Goal: Information Seeking & Learning: Learn about a topic

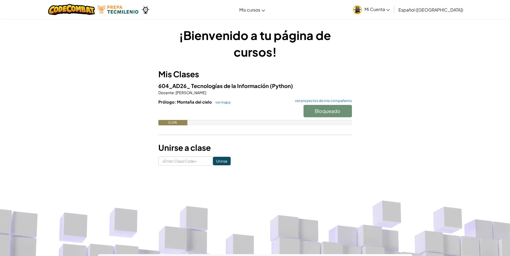
click at [325, 113] on div "Bloqueado" at bounding box center [325, 112] width 54 height 15
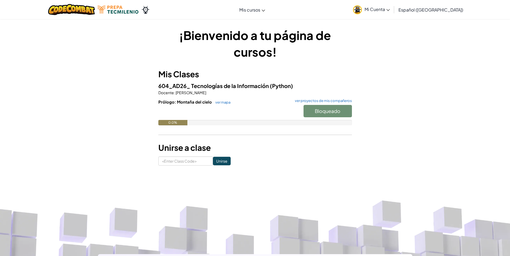
click at [325, 113] on div "Bloqueado" at bounding box center [325, 112] width 54 height 15
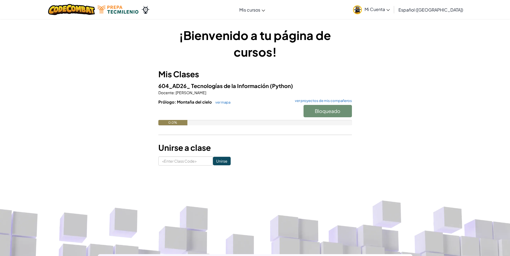
click at [331, 117] on div "Bloqueado" at bounding box center [325, 112] width 54 height 15
click at [334, 122] on div "0.0%" at bounding box center [254, 122] width 193 height 5
click at [337, 120] on div "0.0%" at bounding box center [254, 122] width 193 height 5
click at [338, 114] on div "Bloqueado" at bounding box center [325, 112] width 54 height 15
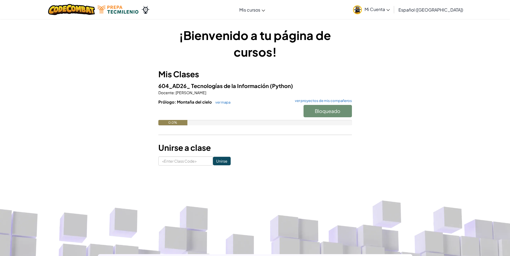
click at [338, 114] on div "Bloqueado" at bounding box center [325, 112] width 54 height 15
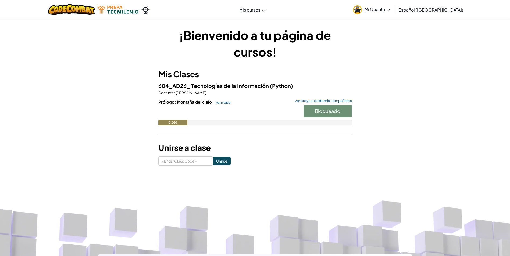
click at [318, 113] on div "Bloqueado" at bounding box center [325, 112] width 54 height 15
click at [222, 101] on link "ver mapa" at bounding box center [222, 102] width 18 height 4
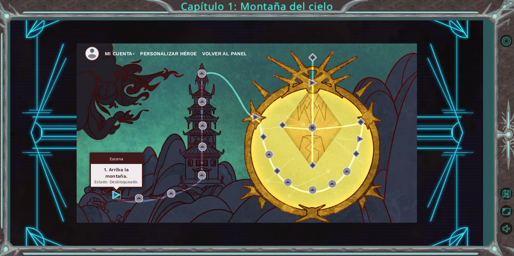
click at [115, 196] on img at bounding box center [116, 195] width 8 height 8
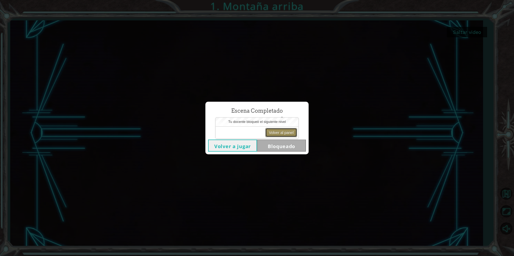
click at [280, 133] on button "Volver al panel" at bounding box center [281, 132] width 32 height 9
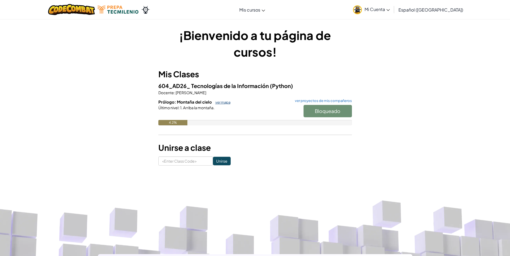
click at [220, 101] on link "ver mapa" at bounding box center [222, 102] width 18 height 4
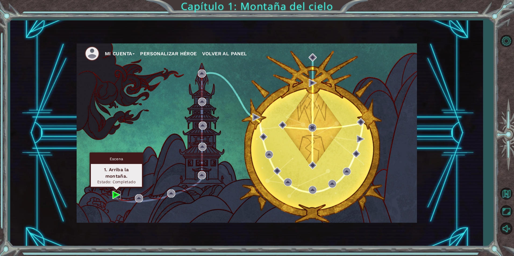
click at [115, 198] on img at bounding box center [116, 195] width 8 height 8
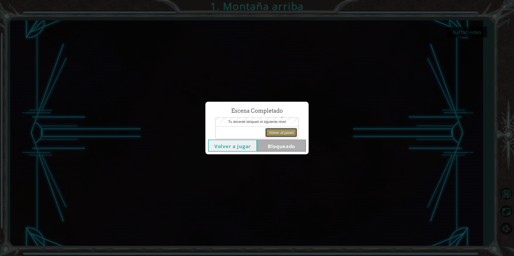
click at [270, 133] on button "Volver al panel" at bounding box center [281, 132] width 32 height 9
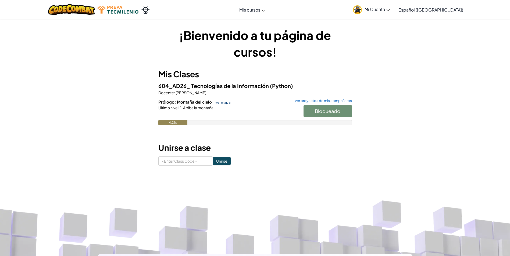
click at [229, 102] on link "ver mapa" at bounding box center [222, 102] width 18 height 4
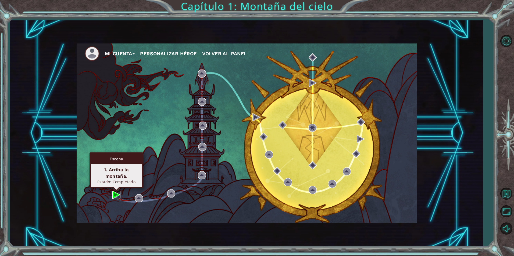
click at [114, 193] on img at bounding box center [116, 195] width 8 height 8
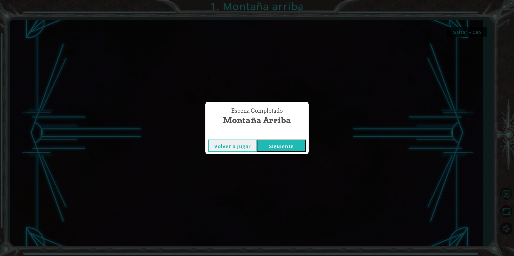
click at [281, 147] on button "Siguiente" at bounding box center [281, 146] width 49 height 12
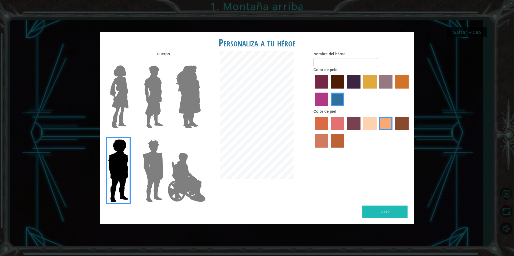
click at [128, 111] on img at bounding box center [119, 96] width 23 height 67
click at [131, 62] on input "Hero Connie" at bounding box center [131, 62] width 0 height 0
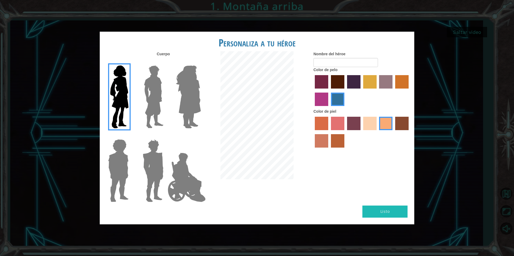
click at [368, 126] on label "sandy beach skin color" at bounding box center [369, 123] width 13 height 13
click at [361, 132] on input "sandy beach skin color" at bounding box center [361, 132] width 0 height 0
click at [356, 83] on label "hot purple hair color" at bounding box center [353, 81] width 13 height 13
click at [345, 91] on input "hot purple hair color" at bounding box center [345, 91] width 0 height 0
click at [156, 98] on img at bounding box center [154, 96] width 24 height 67
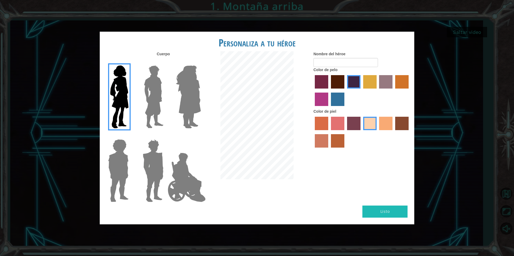
click at [165, 62] on input "Hero Lars" at bounding box center [165, 62] width 0 height 0
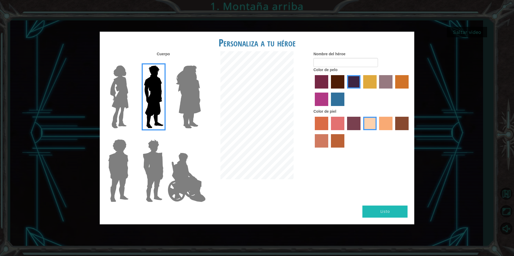
click at [177, 95] on img at bounding box center [188, 96] width 29 height 67
click at [200, 62] on input "Hero Amethyst" at bounding box center [200, 62] width 0 height 0
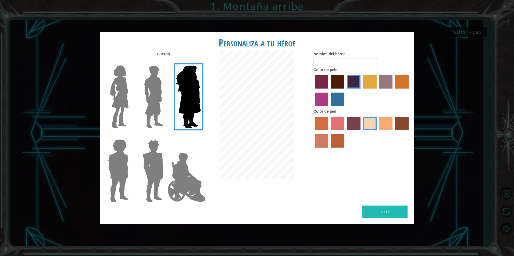
click at [122, 111] on img at bounding box center [119, 96] width 23 height 67
click at [131, 62] on input "Hero Connie" at bounding box center [131, 62] width 0 height 0
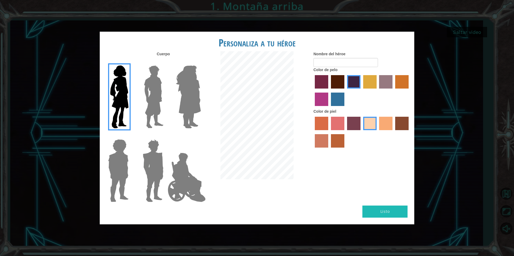
click at [124, 161] on img at bounding box center [118, 170] width 25 height 67
click at [131, 136] on input "Hero Steven" at bounding box center [131, 136] width 0 height 0
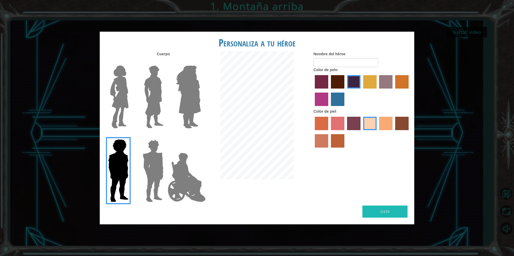
click at [149, 150] on img at bounding box center [153, 170] width 25 height 67
click at [165, 136] on input "Hero Garnet" at bounding box center [165, 136] width 0 height 0
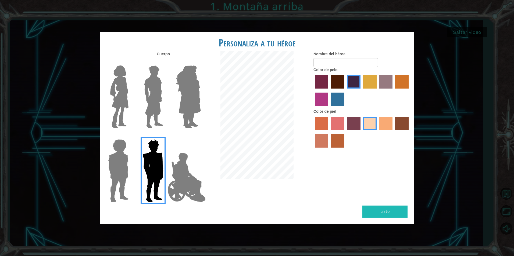
click at [173, 160] on img at bounding box center [186, 178] width 42 height 54
click at [200, 136] on input "Hero Jamie" at bounding box center [200, 136] width 0 height 0
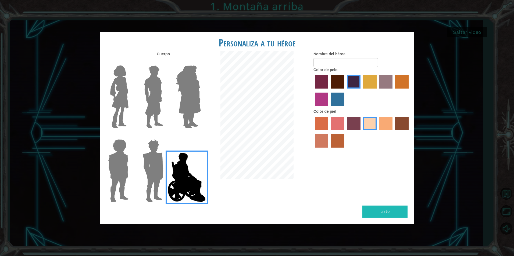
click at [121, 100] on img at bounding box center [119, 96] width 23 height 67
click at [131, 62] on input "Hero Connie" at bounding box center [131, 62] width 0 height 0
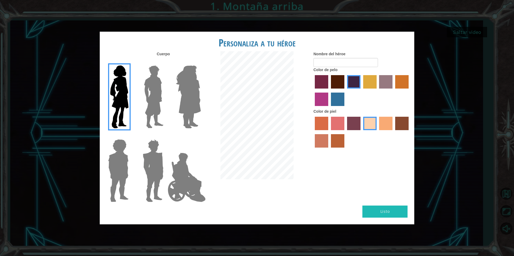
click at [388, 121] on label "tacao skin color" at bounding box center [385, 123] width 13 height 13
click at [377, 132] on input "tacao skin color" at bounding box center [377, 132] width 0 height 0
click at [366, 126] on label "sandy beach skin color" at bounding box center [369, 123] width 13 height 13
click at [361, 132] on input "sandy beach skin color" at bounding box center [361, 132] width 0 height 0
click at [347, 127] on label "tosca skin color" at bounding box center [353, 123] width 13 height 13
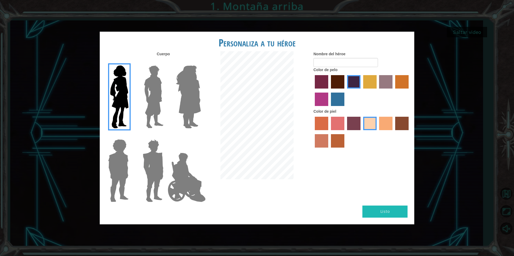
click at [345, 132] on input "tosca skin color" at bounding box center [345, 132] width 0 height 0
click at [368, 121] on label "sandy beach skin color" at bounding box center [369, 123] width 13 height 13
click at [361, 132] on input "sandy beach skin color" at bounding box center [361, 132] width 0 height 0
click at [369, 82] on label "tulip tree hair color" at bounding box center [369, 81] width 13 height 13
click at [361, 91] on input "tulip tree hair color" at bounding box center [361, 91] width 0 height 0
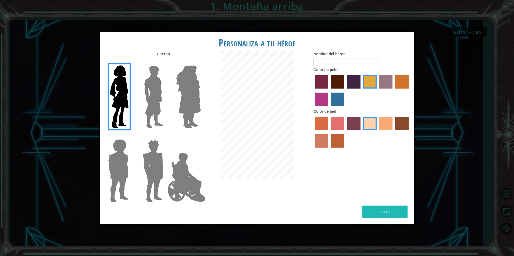
click at [350, 80] on label "hot purple hair color" at bounding box center [353, 81] width 13 height 13
click at [345, 91] on input "hot purple hair color" at bounding box center [345, 91] width 0 height 0
click at [338, 93] on label "lachmara hair color" at bounding box center [337, 99] width 13 height 13
click at [329, 108] on input "lachmara hair color" at bounding box center [329, 108] width 0 height 0
click at [350, 84] on label "hot purple hair color" at bounding box center [353, 81] width 13 height 13
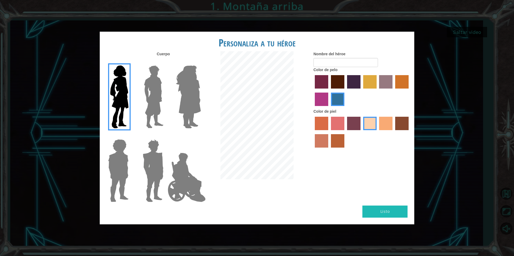
click at [345, 91] on input "hot purple hair color" at bounding box center [345, 91] width 0 height 0
click at [329, 85] on div at bounding box center [361, 91] width 97 height 35
click at [333, 83] on label "maroon hair color" at bounding box center [337, 81] width 13 height 13
click at [329, 91] on input "maroon hair color" at bounding box center [329, 91] width 0 height 0
click at [336, 62] on input "Nombre del héroe" at bounding box center [345, 62] width 64 height 9
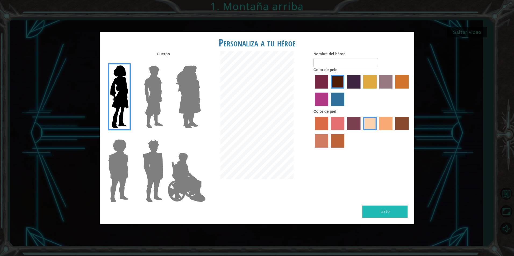
click at [149, 99] on img at bounding box center [154, 96] width 24 height 67
click at [165, 62] on input "Hero Lars" at bounding box center [165, 62] width 0 height 0
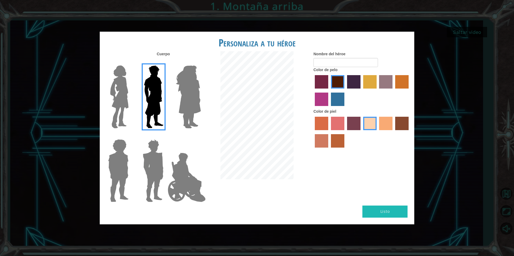
click at [179, 105] on img at bounding box center [188, 96] width 29 height 67
click at [200, 62] on input "Hero Amethyst" at bounding box center [200, 62] width 0 height 0
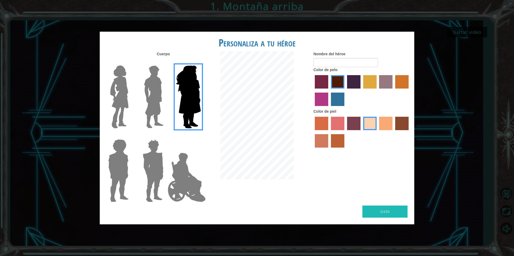
click at [158, 103] on img at bounding box center [154, 96] width 24 height 67
click at [165, 62] on input "Hero Lars" at bounding box center [165, 62] width 0 height 0
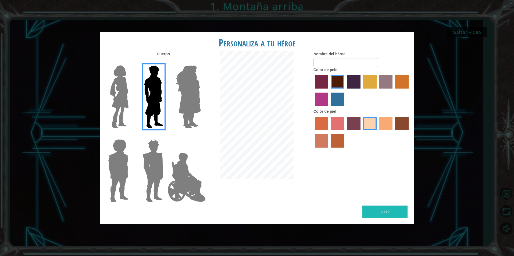
click at [182, 105] on img at bounding box center [188, 96] width 29 height 67
click at [200, 62] on input "Hero Amethyst" at bounding box center [200, 62] width 0 height 0
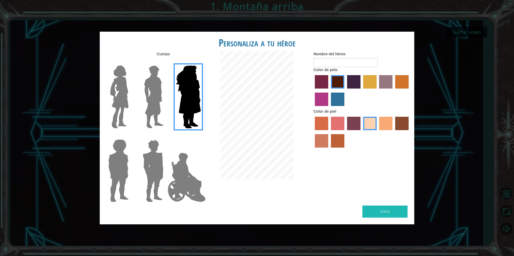
click at [154, 106] on img at bounding box center [154, 96] width 24 height 67
click at [165, 62] on input "Hero Lars" at bounding box center [165, 62] width 0 height 0
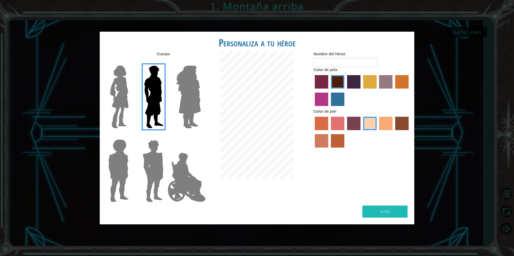
click at [171, 105] on div at bounding box center [187, 95] width 35 height 74
click at [157, 107] on img at bounding box center [154, 96] width 24 height 67
click at [165, 62] on input "Hero Lars" at bounding box center [165, 62] width 0 height 0
click at [170, 105] on div at bounding box center [187, 95] width 35 height 74
drag, startPoint x: 170, startPoint y: 105, endPoint x: 178, endPoint y: 103, distance: 8.0
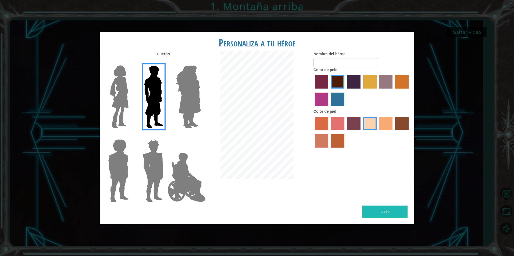
click at [175, 104] on div at bounding box center [187, 95] width 35 height 74
click at [178, 103] on img at bounding box center [188, 96] width 29 height 67
click at [200, 62] on input "Hero Amethyst" at bounding box center [200, 62] width 0 height 0
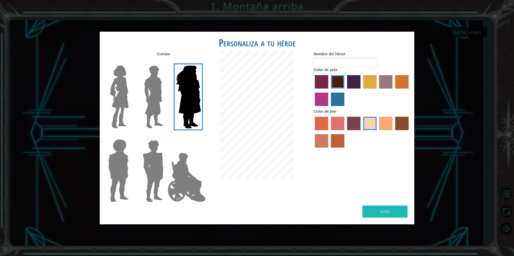
click at [158, 173] on img at bounding box center [153, 170] width 25 height 67
click at [165, 136] on input "Hero Garnet" at bounding box center [165, 136] width 0 height 0
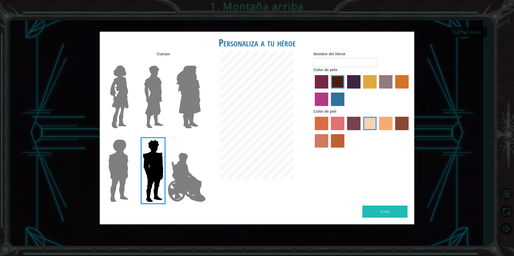
click at [186, 179] on img at bounding box center [186, 178] width 42 height 54
click at [200, 136] on input "Hero Jamie" at bounding box center [200, 136] width 0 height 0
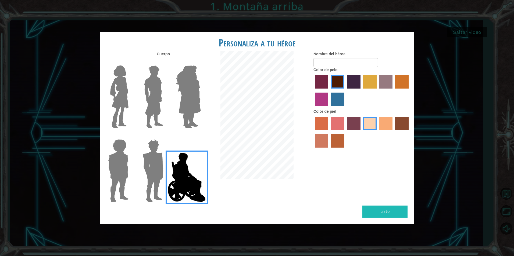
click at [131, 168] on div at bounding box center [117, 169] width 35 height 74
click at [123, 168] on img at bounding box center [118, 170] width 25 height 67
click at [131, 136] on input "Hero Steven" at bounding box center [131, 136] width 0 height 0
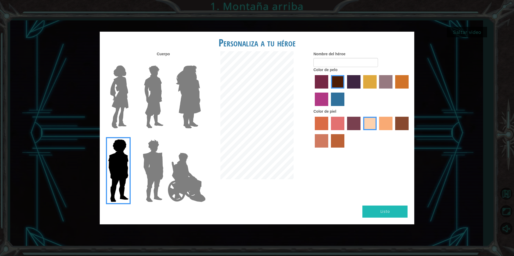
click at [124, 102] on img at bounding box center [119, 96] width 23 height 67
click at [131, 62] on input "Hero Connie" at bounding box center [131, 62] width 0 height 0
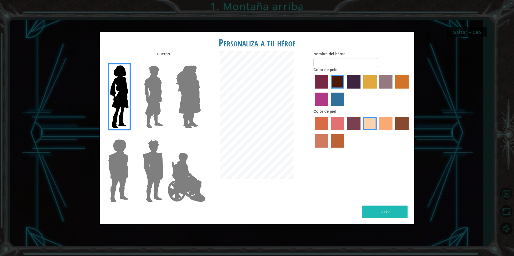
click at [314, 62] on div "Nombre del héroe Color de pelo Color de piel" at bounding box center [361, 100] width 105 height 99
click at [316, 62] on input "Nombre del héroe" at bounding box center [345, 62] width 64 height 9
type input "natzzz"
click at [387, 215] on button "Listo" at bounding box center [384, 212] width 45 height 12
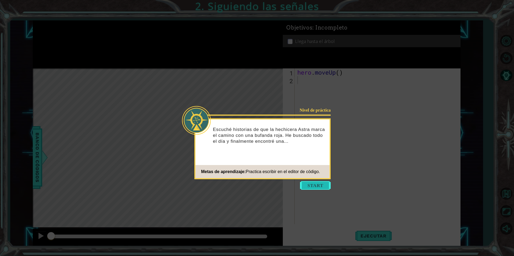
click at [309, 183] on button "Start" at bounding box center [315, 185] width 31 height 9
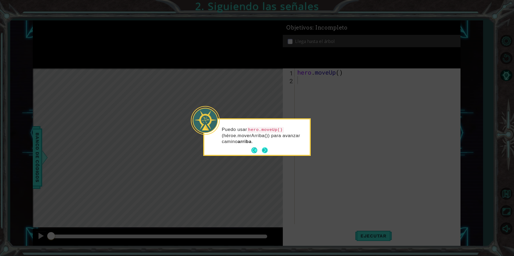
click at [265, 147] on button "Next" at bounding box center [265, 150] width 6 height 6
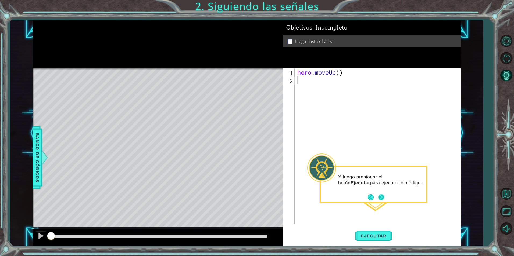
click at [380, 199] on button "Next" at bounding box center [381, 198] width 6 height 6
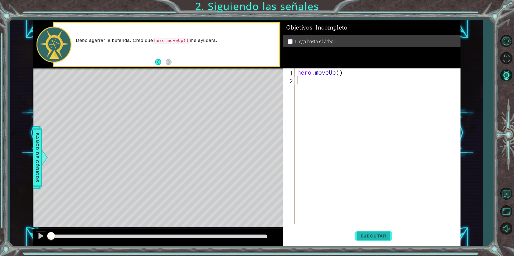
click at [372, 233] on span "Ejecutar" at bounding box center [373, 235] width 37 height 5
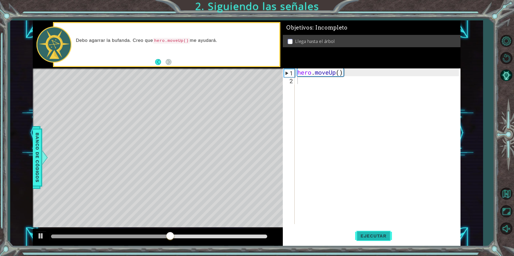
click at [369, 236] on span "Ejecutar" at bounding box center [373, 235] width 37 height 5
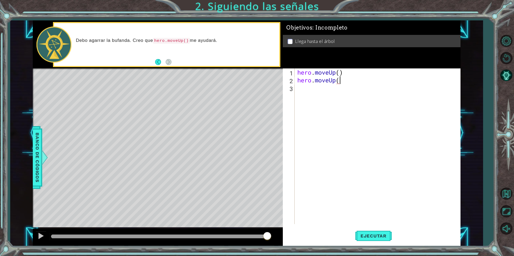
scroll to position [0, 2]
click at [370, 235] on span "Ejecutar" at bounding box center [373, 235] width 37 height 5
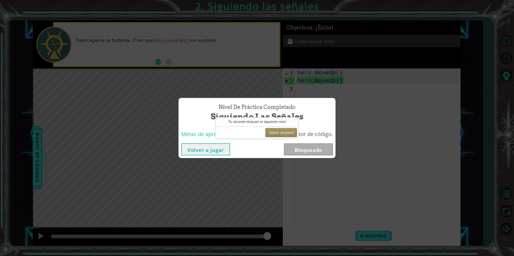
click at [196, 150] on button "Volver a jugar" at bounding box center [205, 149] width 49 height 12
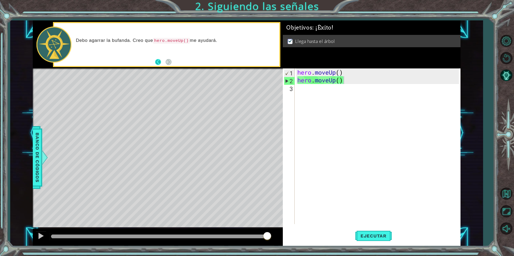
click at [159, 60] on button "Back" at bounding box center [160, 62] width 10 height 6
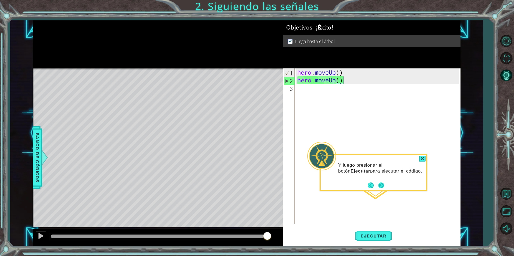
click at [380, 183] on button "Next" at bounding box center [381, 186] width 6 height 6
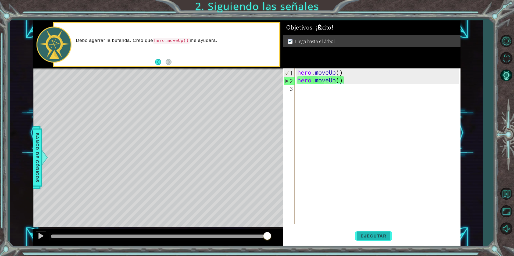
click at [376, 238] on span "Ejecutar" at bounding box center [373, 235] width 37 height 5
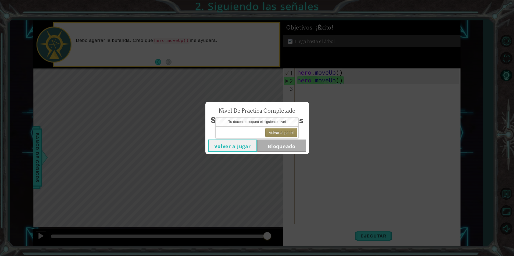
click at [223, 147] on button "Volver a jugar" at bounding box center [232, 146] width 49 height 12
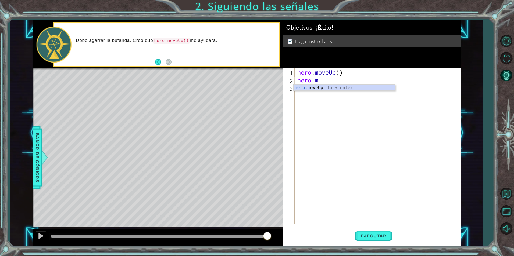
scroll to position [0, 0]
type textarea "h"
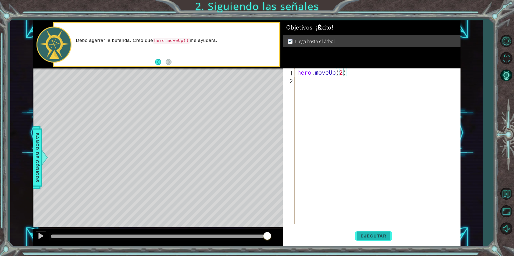
type textarea "hero.moveUp(2)"
click at [370, 236] on span "Ejecutar" at bounding box center [373, 235] width 37 height 5
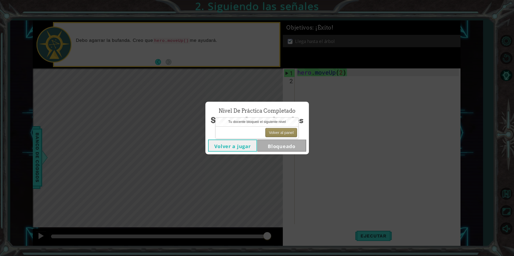
click at [278, 133] on button "Volver al panel" at bounding box center [281, 132] width 32 height 9
click at [275, 130] on button "Volver al panel" at bounding box center [281, 132] width 32 height 9
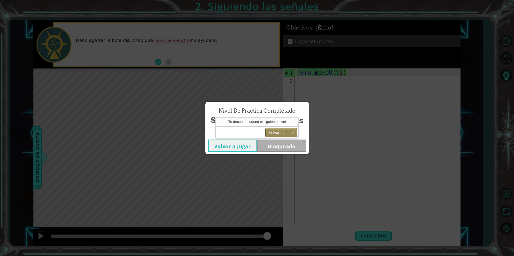
click at [275, 130] on button "Volver al panel" at bounding box center [281, 132] width 32 height 9
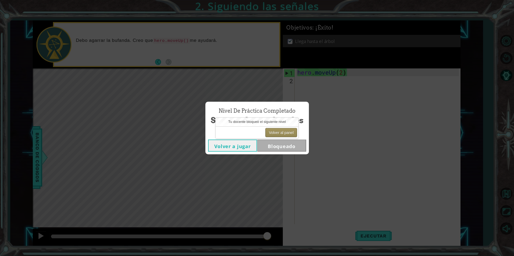
click at [275, 130] on button "Volver al panel" at bounding box center [281, 132] width 32 height 9
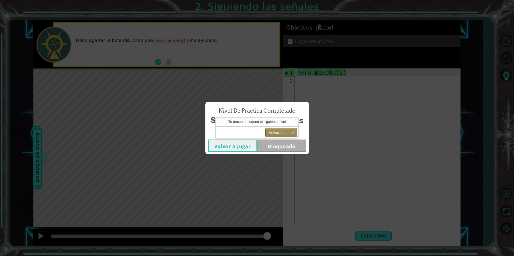
click at [275, 130] on button "Volver al panel" at bounding box center [281, 132] width 32 height 9
click at [276, 131] on button "Volver al panel" at bounding box center [281, 132] width 32 height 9
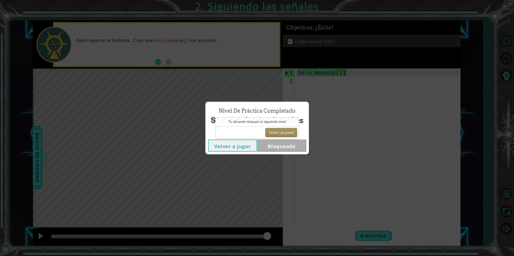
click at [276, 131] on button "Volver al panel" at bounding box center [281, 132] width 32 height 9
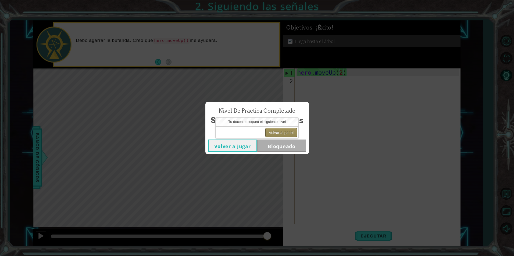
click at [276, 131] on button "Volver al panel" at bounding box center [281, 132] width 32 height 9
click at [445, 140] on div "Nivel de práctica Completado Siguiendo las señales Volver a jugar Bloqueado" at bounding box center [257, 128] width 514 height 256
drag, startPoint x: 399, startPoint y: 128, endPoint x: 351, endPoint y: 127, distance: 47.6
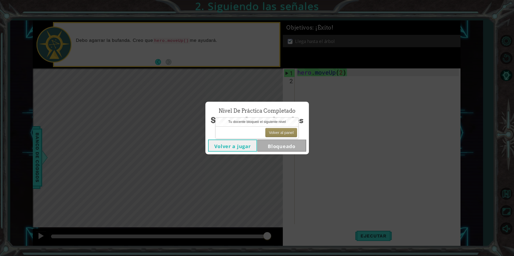
click at [396, 127] on div "Nivel de práctica Completado Siguiendo las señales Volver a jugar Bloqueado" at bounding box center [257, 128] width 514 height 256
drag, startPoint x: 351, startPoint y: 127, endPoint x: 337, endPoint y: 132, distance: 15.5
click at [341, 131] on div "Nivel de práctica Completado Siguiendo las señales Volver a jugar Bloqueado" at bounding box center [257, 128] width 514 height 256
drag, startPoint x: 307, startPoint y: 160, endPoint x: 308, endPoint y: 157, distance: 3.8
click at [311, 171] on div "Nivel de práctica Completado Siguiendo las señales Volver a jugar Bloqueado" at bounding box center [257, 128] width 514 height 256
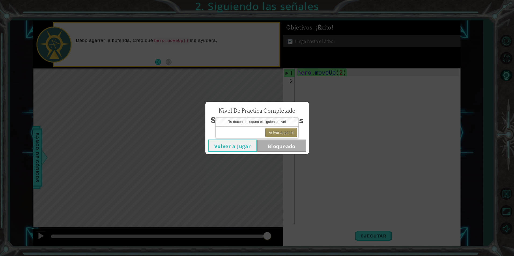
drag, startPoint x: 364, startPoint y: 120, endPoint x: 368, endPoint y: 116, distance: 5.9
click at [368, 116] on div "Nivel de práctica Completado Siguiendo las señales Volver a jugar Bloqueado" at bounding box center [257, 128] width 514 height 256
drag, startPoint x: 368, startPoint y: 116, endPoint x: 377, endPoint y: 111, distance: 9.7
click at [377, 111] on div "Nivel de práctica Completado Siguiendo las señales Volver a jugar Bloqueado" at bounding box center [257, 128] width 514 height 256
click at [286, 130] on button "Volver al panel" at bounding box center [281, 132] width 32 height 9
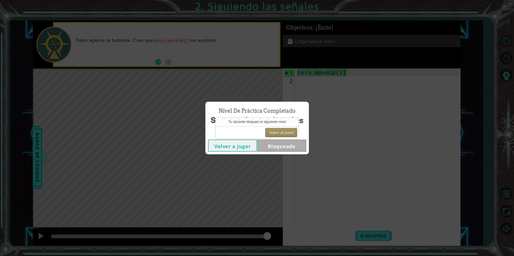
click at [272, 129] on button "Volver al panel" at bounding box center [281, 132] width 32 height 9
click at [273, 127] on div "Volver al panel" at bounding box center [256, 133] width 83 height 12
click at [289, 131] on button "Volver al panel" at bounding box center [281, 132] width 32 height 9
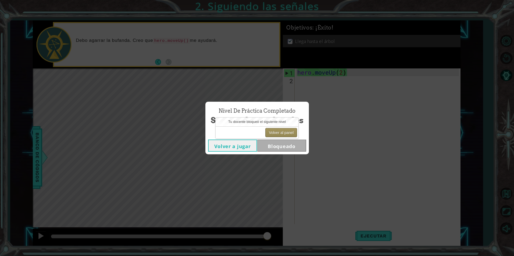
click at [289, 131] on button "Volver al panel" at bounding box center [281, 132] width 32 height 9
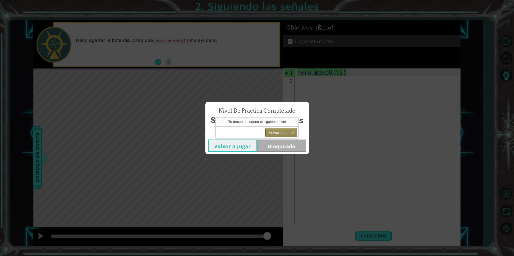
click at [289, 131] on button "Volver al panel" at bounding box center [281, 132] width 32 height 9
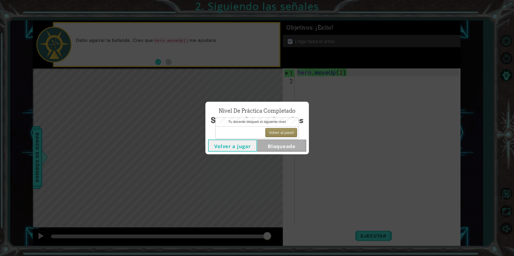
click at [289, 131] on button "Volver al panel" at bounding box center [281, 132] width 32 height 9
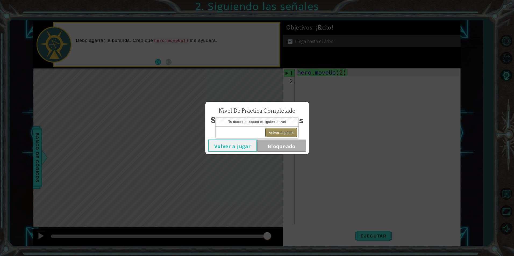
click at [289, 131] on button "Volver al panel" at bounding box center [281, 132] width 32 height 9
click at [291, 130] on button "Volver al panel" at bounding box center [281, 132] width 32 height 9
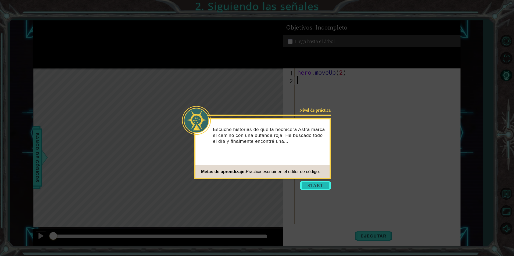
click at [317, 184] on button "Start" at bounding box center [315, 185] width 31 height 9
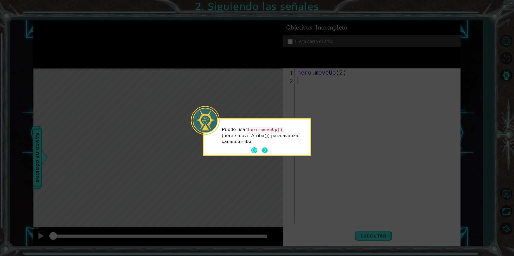
click at [265, 147] on button "Next" at bounding box center [265, 150] width 6 height 6
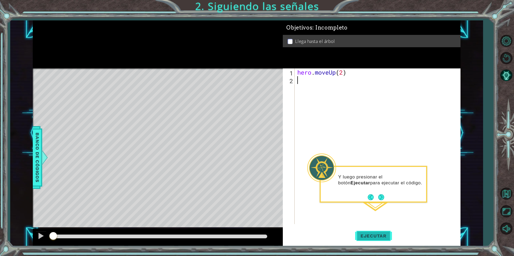
click at [382, 234] on span "Ejecutar" at bounding box center [373, 235] width 37 height 5
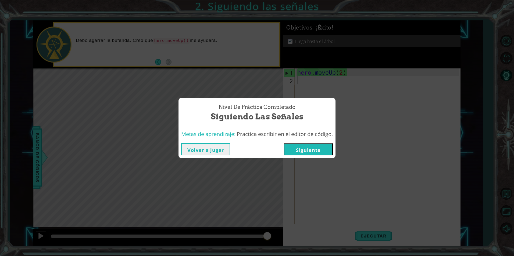
click at [293, 153] on button "Siguiente" at bounding box center [308, 149] width 49 height 12
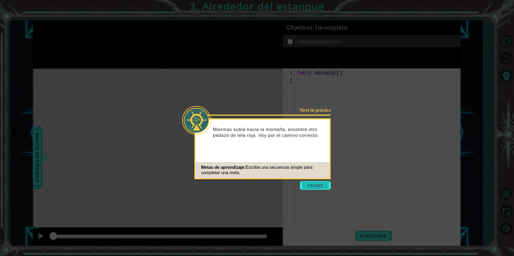
click at [323, 185] on button "Start" at bounding box center [315, 185] width 31 height 9
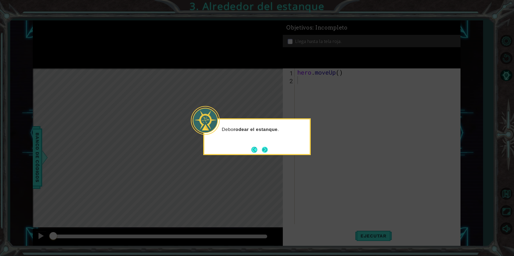
click at [266, 148] on button "Next" at bounding box center [265, 150] width 6 height 6
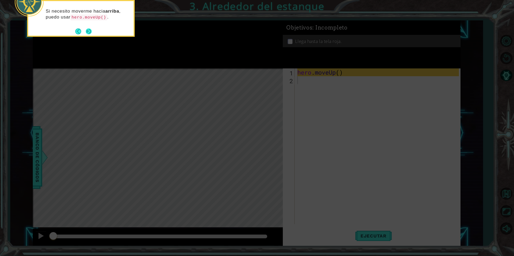
click at [88, 33] on button "Next" at bounding box center [89, 31] width 6 height 6
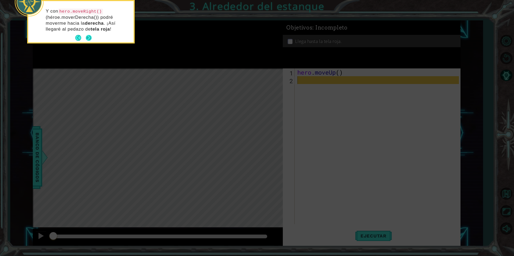
click at [88, 36] on button "Next" at bounding box center [89, 38] width 6 height 6
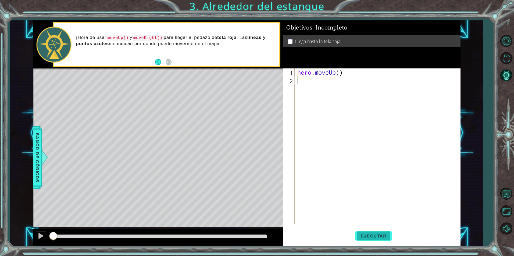
click at [385, 236] on span "Ejecutar" at bounding box center [373, 235] width 37 height 5
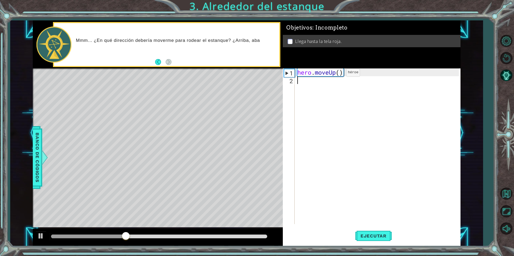
click at [338, 74] on div "hero . moveUp ( )" at bounding box center [378, 154] width 165 height 171
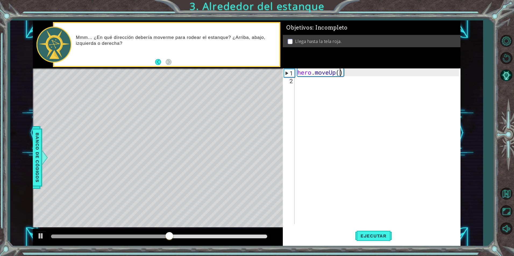
type textarea "hero.moveUp(2)"
click at [306, 86] on div "hero . moveUp ( 2 )" at bounding box center [378, 154] width 165 height 171
click at [160, 62] on button "Back" at bounding box center [160, 62] width 10 height 6
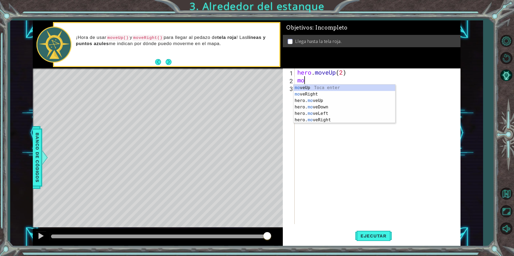
scroll to position [0, 0]
type textarea "moveR"
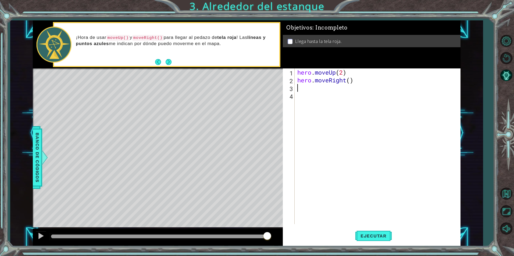
scroll to position [0, 0]
type textarea "hero."
click at [362, 236] on span "Ejecutar" at bounding box center [373, 235] width 37 height 5
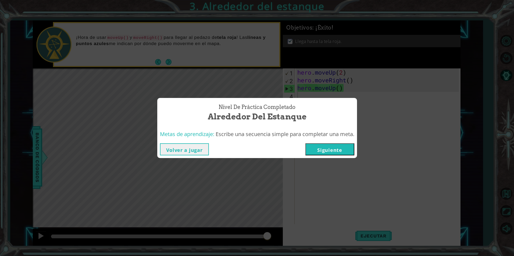
click at [325, 143] on button "Siguiente" at bounding box center [329, 149] width 49 height 12
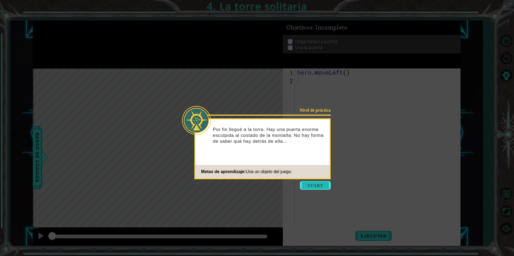
click at [317, 182] on button "Start" at bounding box center [315, 185] width 31 height 9
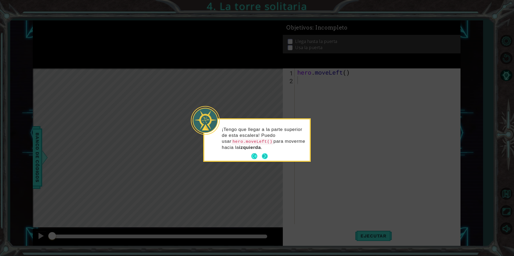
click at [267, 153] on button "Next" at bounding box center [265, 156] width 6 height 6
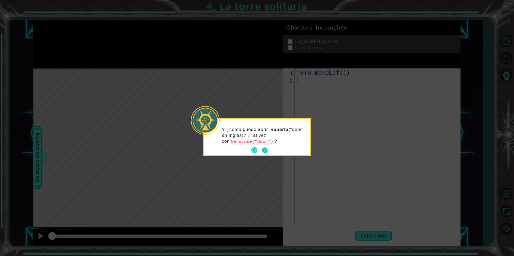
click at [266, 147] on button "Next" at bounding box center [265, 150] width 6 height 6
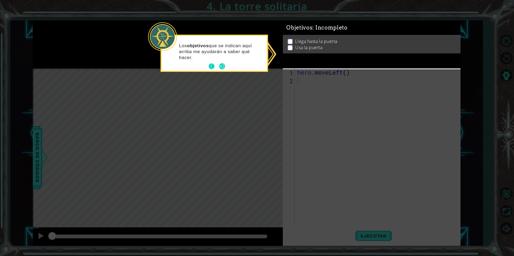
click at [211, 65] on button "Back" at bounding box center [213, 66] width 10 height 6
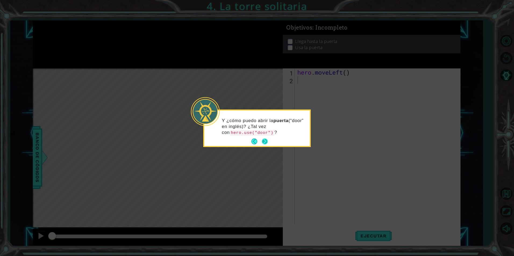
click at [263, 143] on button "Next" at bounding box center [265, 142] width 6 height 6
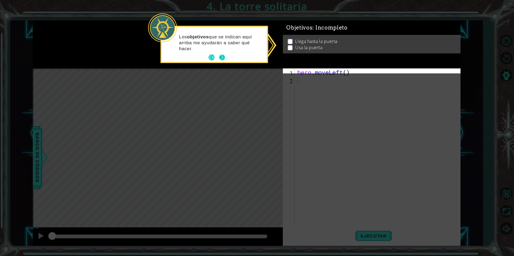
click at [220, 58] on button "Next" at bounding box center [222, 58] width 6 height 6
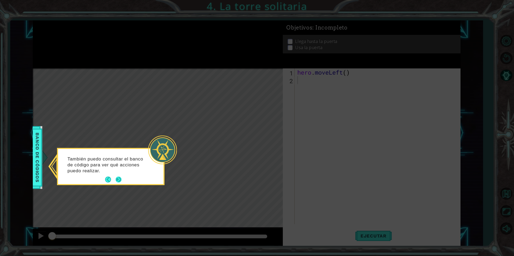
click at [118, 181] on button "Next" at bounding box center [119, 180] width 6 height 6
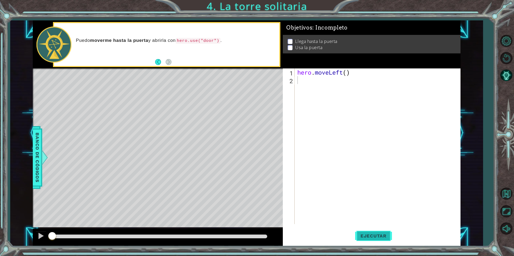
click at [366, 231] on button "Ejecutar" at bounding box center [373, 236] width 37 height 18
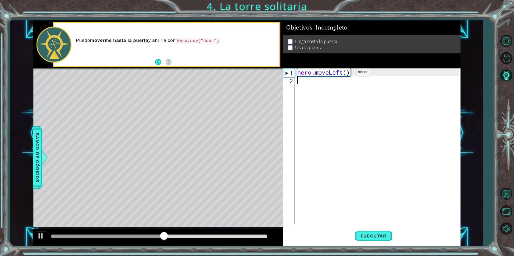
click at [347, 73] on div "hero . moveLeft ( )" at bounding box center [378, 154] width 165 height 171
type textarea "hero.moveLeft(2)"
click at [359, 235] on span "Ejecutar" at bounding box center [373, 235] width 37 height 5
click at [315, 88] on div "hero . moveLeft ( 2 )" at bounding box center [378, 154] width 165 height 171
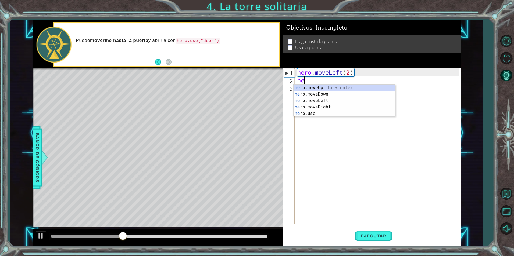
scroll to position [0, 0]
type textarea "hero."
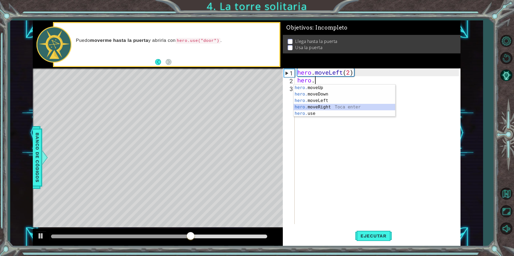
click at [321, 108] on div "hero. moveUp Toca enter hero. moveDown Toca enter hero. moveLeft Toca enter her…" at bounding box center [344, 107] width 102 height 45
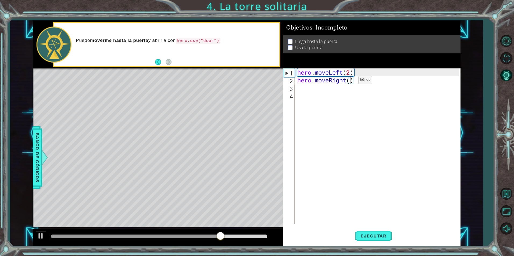
click at [350, 81] on div "hero . moveLeft ( 2 ) hero . moveRight ( )" at bounding box center [378, 154] width 165 height 171
type textarea "hero.moveRight(3)"
click at [371, 232] on button "Ejecutar" at bounding box center [373, 236] width 37 height 18
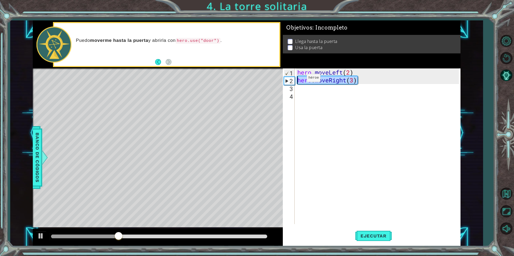
drag, startPoint x: 361, startPoint y: 81, endPoint x: 298, endPoint y: 79, distance: 62.3
click at [298, 79] on div "hero . moveLeft ( 2 ) hero . moveRight ( 3 )" at bounding box center [378, 154] width 165 height 171
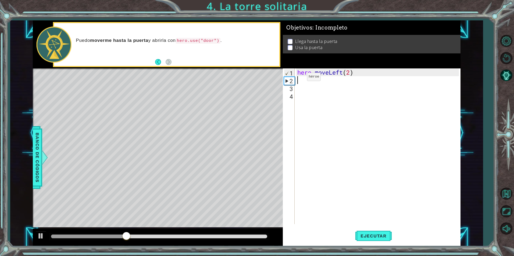
scroll to position [0, 0]
click at [367, 237] on span "Ejecutar" at bounding box center [373, 235] width 37 height 5
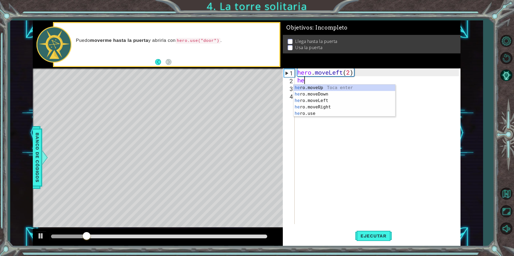
scroll to position [0, 0]
type textarea "hero"
click at [319, 100] on div "hero .moveUp Toca enter hero .moveDown Toca enter hero .moveLeft Toca enter her…" at bounding box center [344, 107] width 102 height 45
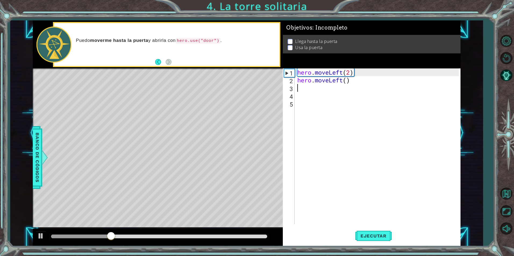
scroll to position [0, 0]
click at [346, 82] on div "hero . moveLeft ( 2 ) hero . moveLeft ( )" at bounding box center [378, 154] width 165 height 171
click at [386, 236] on span "Ejecutar" at bounding box center [373, 235] width 37 height 5
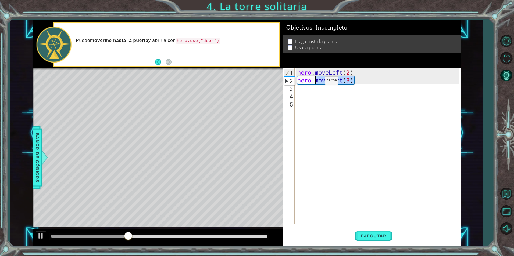
drag, startPoint x: 357, startPoint y: 80, endPoint x: 316, endPoint y: 82, distance: 40.1
click at [316, 82] on div "hero . moveLeft ( 2 ) hero . moveLeft ( 3 )" at bounding box center [378, 154] width 165 height 171
type textarea "hero."
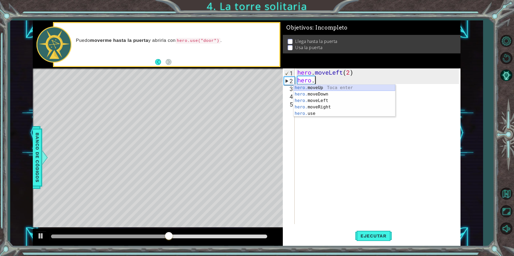
click at [332, 88] on div "hero. moveUp Toca enter hero. moveDown Toca enter hero. moveLeft Toca enter her…" at bounding box center [344, 107] width 102 height 45
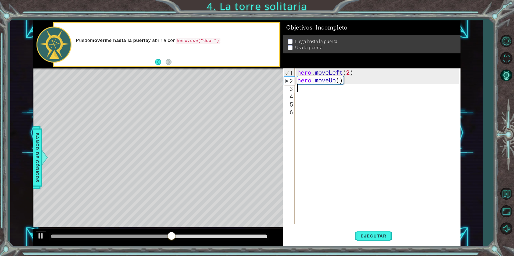
scroll to position [0, 0]
click at [340, 81] on div "hero . moveLeft ( 2 ) hero . moveUp ( )" at bounding box center [378, 154] width 165 height 171
type textarea "hero.moveUp(3)"
click at [377, 238] on span "Ejecutar" at bounding box center [373, 235] width 37 height 5
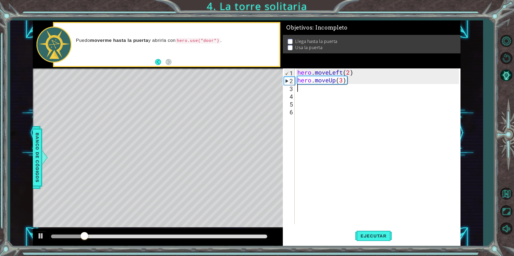
click at [307, 91] on div "hero . moveLeft ( 2 ) hero . moveUp ( 3 )" at bounding box center [378, 154] width 165 height 171
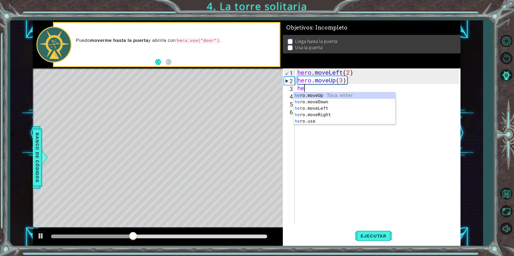
scroll to position [0, 0]
click at [343, 80] on div "hero . moveLeft ( 2 ) hero . moveUp ( 3 ) he" at bounding box center [378, 154] width 165 height 171
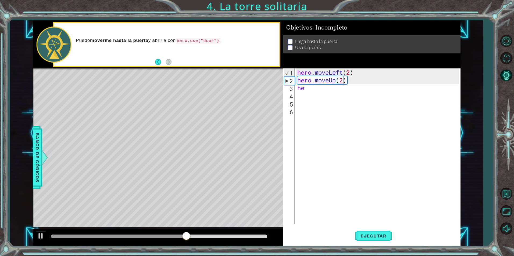
scroll to position [0, 2]
click at [313, 88] on div "hero . moveLeft ( 2 ) hero . moveUp ( 2 ) he" at bounding box center [378, 154] width 165 height 171
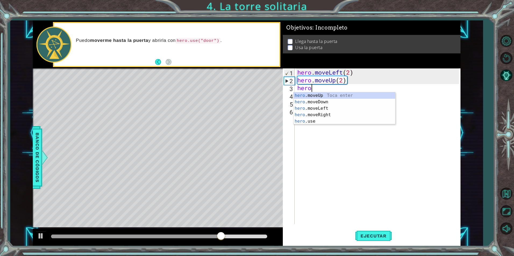
type textarea "hero."
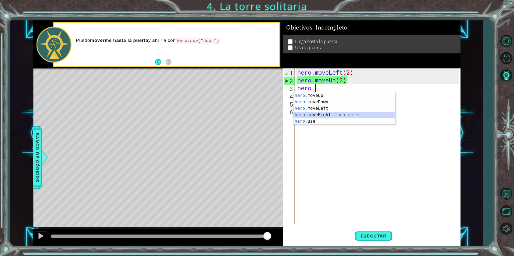
click at [328, 113] on div "hero. moveUp Toca enter hero. moveDown Toca enter hero. moveLeft Toca enter her…" at bounding box center [344, 114] width 102 height 45
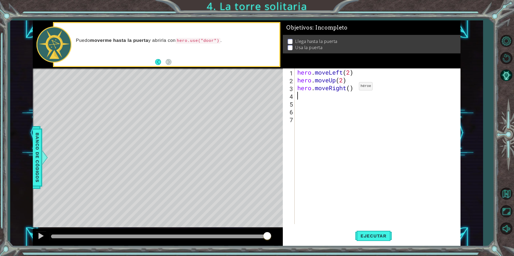
click at [351, 88] on div "hero . moveLeft ( 2 ) hero . moveUp ( 2 ) hero . moveRight ( )" at bounding box center [378, 154] width 165 height 171
type textarea "hero.moveRight(2)"
click at [321, 96] on div "hero . moveLeft ( 2 ) hero . moveUp ( 2 ) hero . moveRight ( 2 )" at bounding box center [378, 154] width 165 height 171
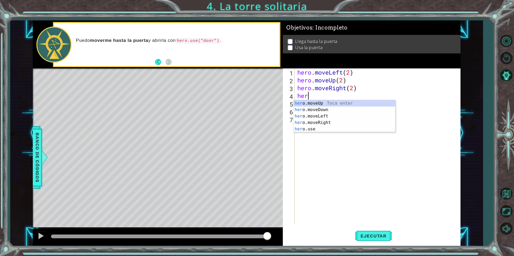
scroll to position [0, 0]
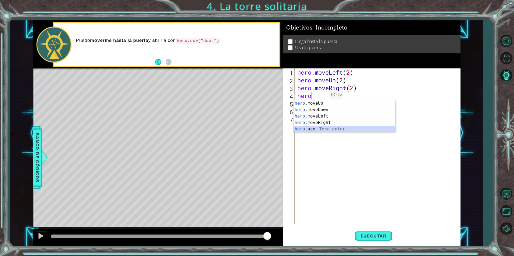
click at [318, 128] on div "hero .moveUp Toca enter hero .moveDown Toca enter hero .moveLeft Toca enter her…" at bounding box center [344, 122] width 102 height 45
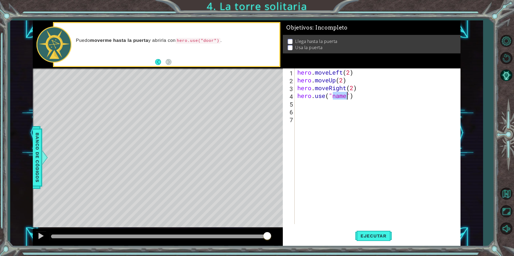
scroll to position [0, 2]
type textarea "hero.use("door")"
click at [373, 141] on div "hero . moveLeft ( 2 ) hero . moveUp ( 2 ) hero . moveRight ( 2 ) hero . use ( "…" at bounding box center [378, 154] width 165 height 171
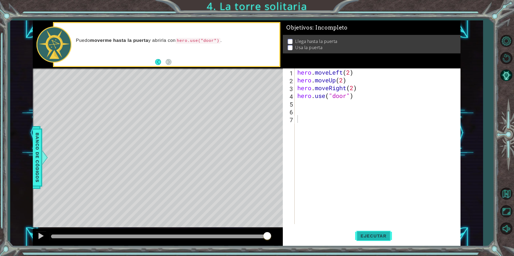
click at [363, 238] on span "Ejecutar" at bounding box center [373, 235] width 37 height 5
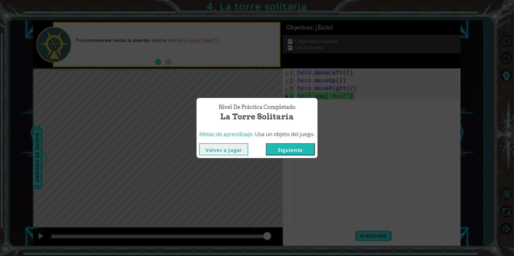
click at [301, 155] on button "Siguiente" at bounding box center [290, 149] width 49 height 12
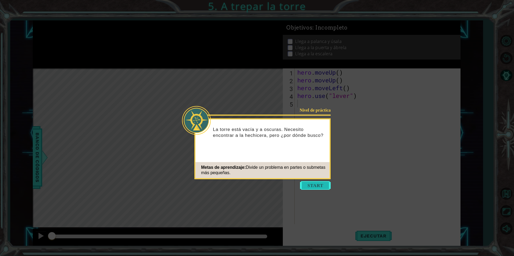
click at [328, 185] on button "Start" at bounding box center [315, 185] width 31 height 9
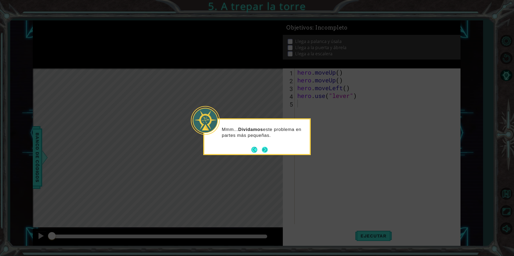
click at [265, 149] on button "Next" at bounding box center [265, 150] width 6 height 6
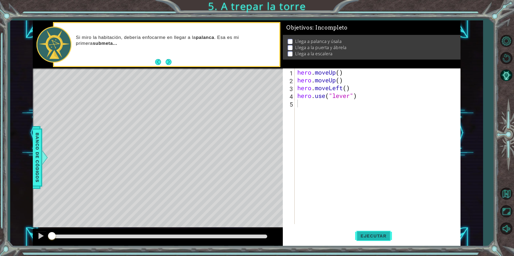
click at [376, 235] on span "Ejecutar" at bounding box center [373, 235] width 37 height 5
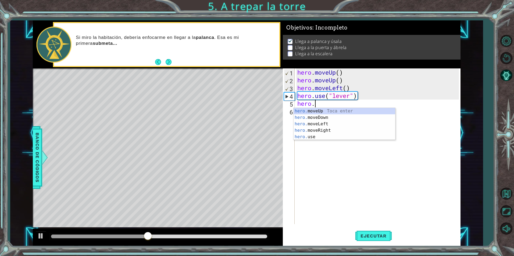
type textarea "hero."
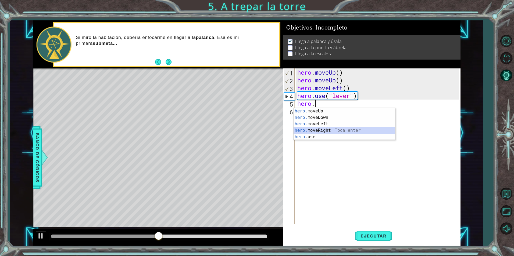
click at [332, 131] on div "hero. moveUp Toca enter hero. moveDown Toca enter hero. moveLeft Toca enter her…" at bounding box center [344, 130] width 102 height 45
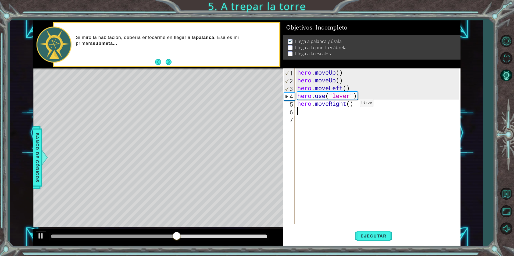
click at [351, 104] on div "hero . moveUp ( ) hero . moveUp ( ) hero . moveLeft ( ) hero . use ( "lever" ) …" at bounding box center [378, 154] width 165 height 171
click at [373, 234] on span "Ejecutar" at bounding box center [373, 235] width 37 height 5
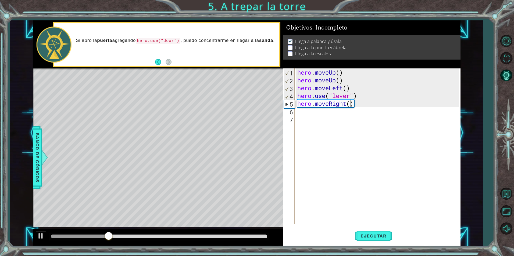
type textarea "hero.moveRight(3)"
click at [316, 116] on div "hero . moveUp ( ) hero . moveUp ( ) hero . moveLeft ( ) hero . use ( "lever" ) …" at bounding box center [378, 154] width 165 height 171
click at [309, 110] on div "hero . moveUp ( ) hero . moveUp ( ) hero . moveLeft ( ) hero . use ( "lever" ) …" at bounding box center [378, 154] width 165 height 171
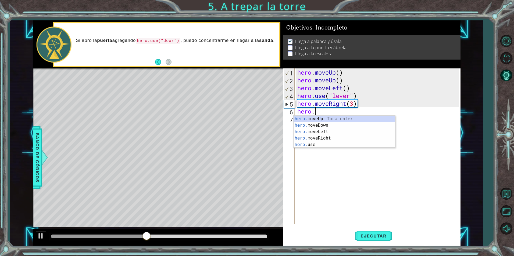
scroll to position [0, 1]
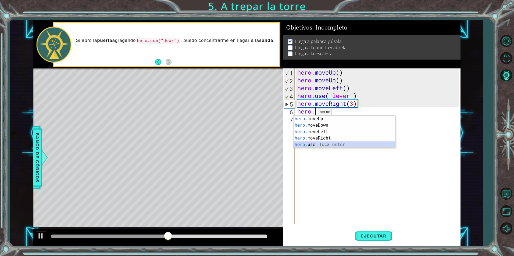
click at [314, 144] on div "hero. moveUp Toca enter hero. moveDown Toca enter hero. moveLeft Toca enter her…" at bounding box center [344, 138] width 102 height 45
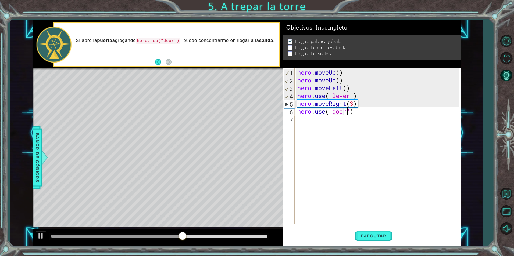
scroll to position [0, 2]
type textarea "hero.use("door")"
click at [380, 232] on button "Ejecutar" at bounding box center [373, 236] width 37 height 18
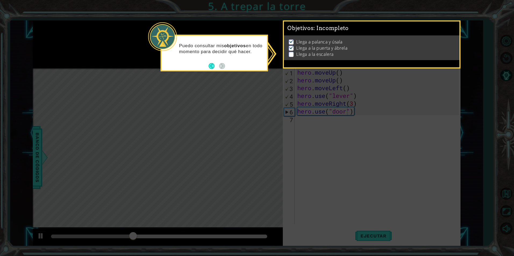
click at [239, 108] on icon at bounding box center [257, 128] width 514 height 256
click at [292, 45] on img at bounding box center [291, 47] width 5 height 4
click at [291, 47] on img at bounding box center [291, 47] width 5 height 4
click at [212, 66] on button "Back" at bounding box center [213, 66] width 10 height 6
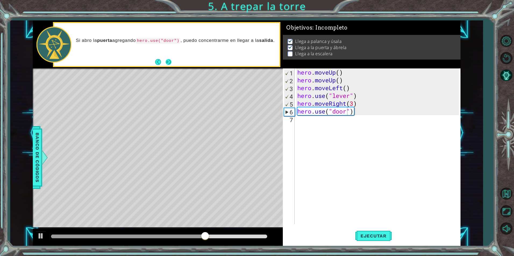
click at [170, 62] on button "Next" at bounding box center [168, 62] width 6 height 6
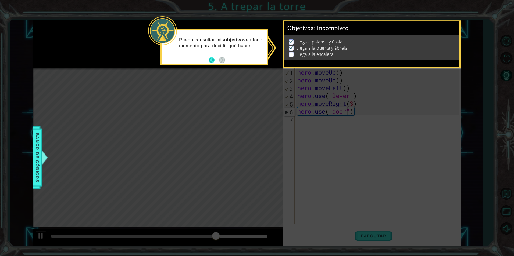
click at [210, 60] on button "Back" at bounding box center [213, 60] width 10 height 6
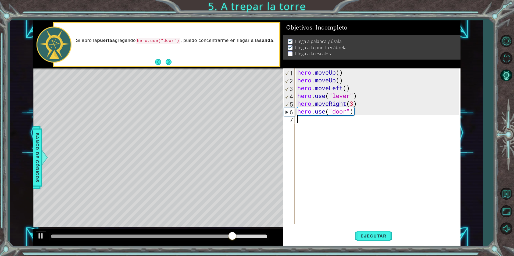
click at [319, 124] on div "hero . moveUp ( ) hero . moveUp ( ) hero . moveLeft ( ) hero . use ( "lever" ) …" at bounding box center [378, 154] width 165 height 171
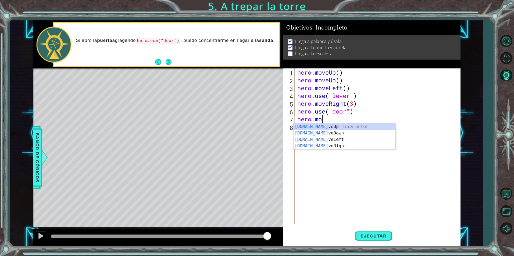
scroll to position [0, 1]
type textarea "hero.move"
click at [337, 125] on div "hero.move Up Toca enter hero.move Down Toca enter hero.move Left Toca enter her…" at bounding box center [344, 143] width 102 height 39
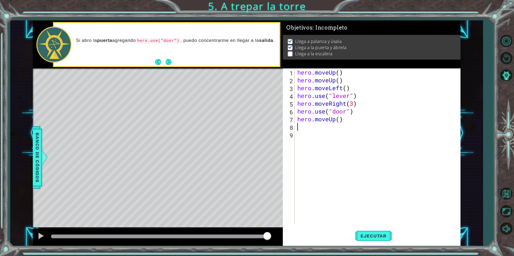
scroll to position [0, 0]
click at [339, 119] on div "hero . moveUp ( ) hero . moveUp ( ) hero . moveLeft ( ) hero . use ( "lever" ) …" at bounding box center [378, 154] width 165 height 171
type textarea "hero.moveUp(2)"
click at [329, 131] on div "hero . moveUp ( ) hero . moveUp ( ) hero . moveLeft ( ) hero . use ( "lever" ) …" at bounding box center [378, 154] width 165 height 171
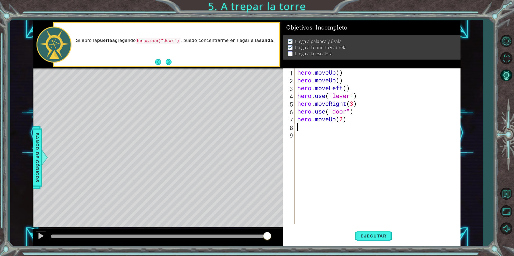
scroll to position [0, 0]
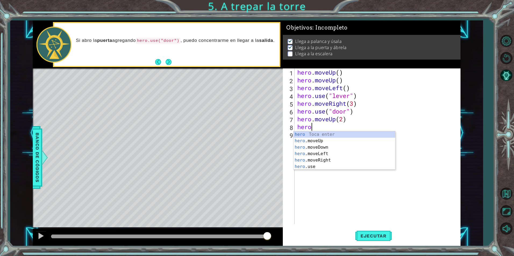
type textarea "hero."
click at [324, 146] on div "hero. moveUp Toca enter hero. moveDown Toca enter hero. moveLeft Toca enter her…" at bounding box center [344, 153] width 102 height 45
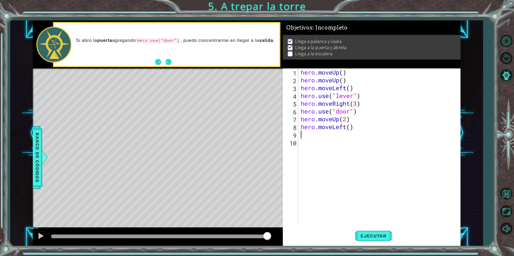
scroll to position [0, 0]
click at [349, 128] on div "hero . moveUp ( ) hero . moveUp ( ) hero . moveLeft ( ) hero . use ( "lever" ) …" at bounding box center [381, 154] width 162 height 171
type textarea "hero.moveLeft(3)"
click at [382, 235] on span "Ejecutar" at bounding box center [373, 235] width 37 height 5
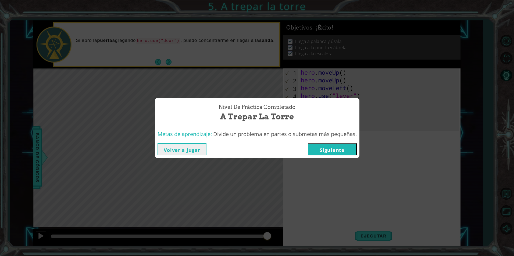
click at [331, 148] on button "Siguiente" at bounding box center [332, 149] width 49 height 12
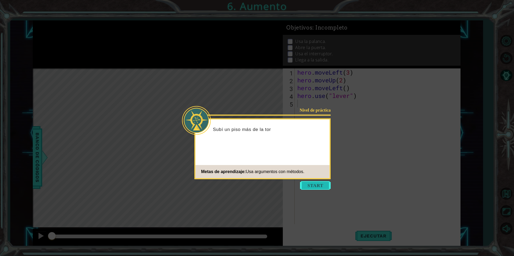
click at [319, 183] on button "Start" at bounding box center [315, 185] width 31 height 9
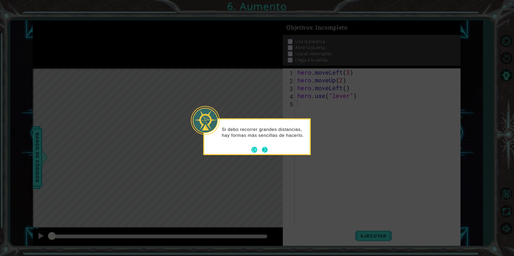
click at [265, 149] on button "Next" at bounding box center [265, 150] width 6 height 6
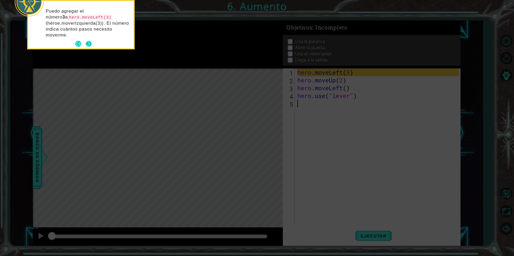
click at [90, 43] on button "Next" at bounding box center [89, 44] width 8 height 8
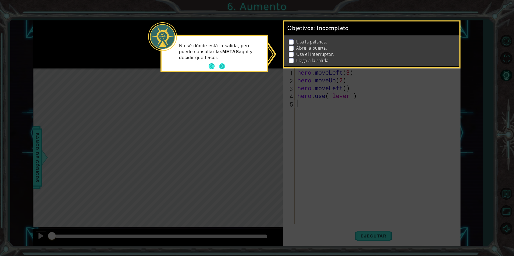
click at [220, 68] on button "Next" at bounding box center [222, 66] width 6 height 6
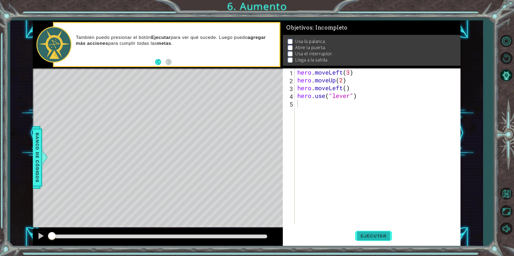
click at [376, 237] on span "Ejecutar" at bounding box center [373, 235] width 37 height 5
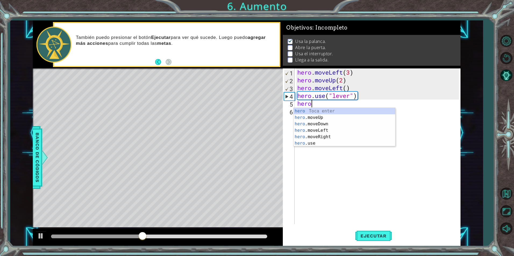
scroll to position [0, 1]
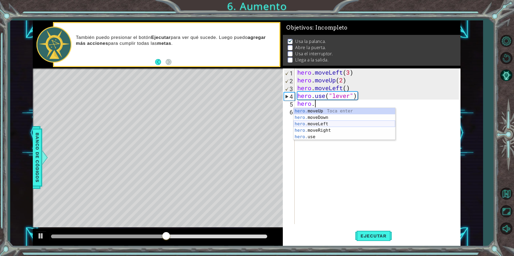
click at [318, 122] on div "hero. moveUp Toca enter hero. moveDown Toca enter hero. moveLeft Toca enter her…" at bounding box center [344, 130] width 102 height 45
type textarea "hero.moveLeft(1)"
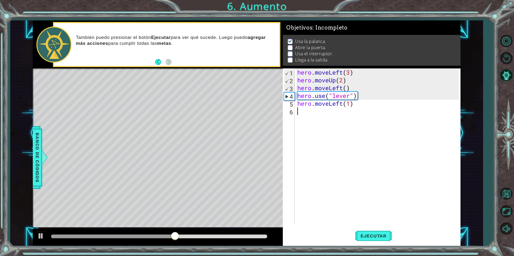
click at [306, 114] on div "hero . moveLeft ( 3 ) hero . moveUp ( 2 ) hero . moveLeft ( ) hero . use ( "lev…" at bounding box center [378, 154] width 165 height 171
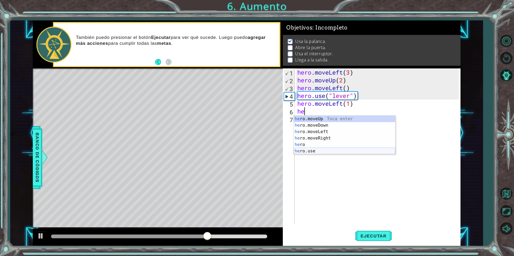
click at [310, 148] on div "he ro.moveUp Toca enter he ro.moveDown Toca enter he ro.moveLeft Toca enter he …" at bounding box center [344, 142] width 102 height 52
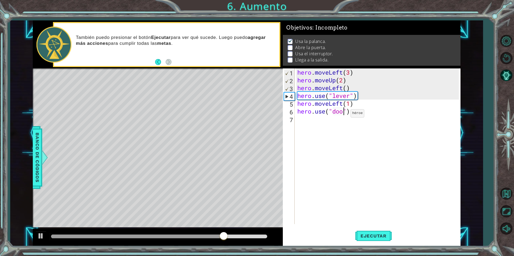
type textarea "hero.use("door")"
click at [319, 124] on div "hero . moveLeft ( 3 ) hero . moveUp ( 2 ) hero . moveLeft ( ) hero . use ( "lev…" at bounding box center [378, 154] width 165 height 171
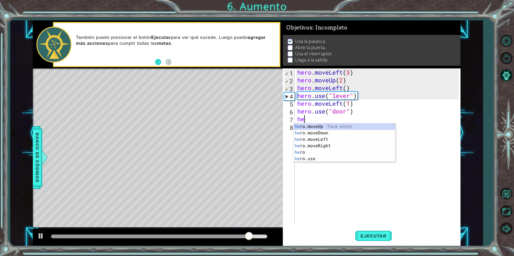
scroll to position [0, 0]
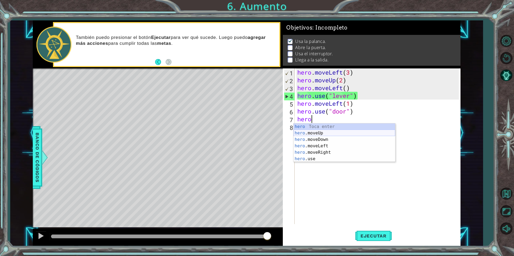
click at [319, 134] on div "hero Toca enter hero .moveUp Toca enter hero .moveDown Toca enter hero .moveLef…" at bounding box center [344, 150] width 102 height 52
type textarea "hero.moveUp(1)"
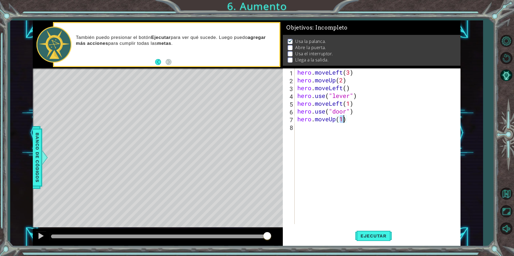
click at [304, 127] on div "hero . moveLeft ( 3 ) hero . moveUp ( 2 ) hero . moveLeft ( ) hero . use ( "lev…" at bounding box center [378, 154] width 165 height 171
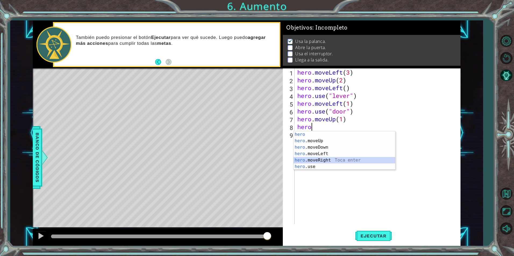
click at [313, 161] on div "hero Toca enter hero .moveUp Toca enter hero .moveDown Toca enter hero .moveLef…" at bounding box center [344, 157] width 102 height 52
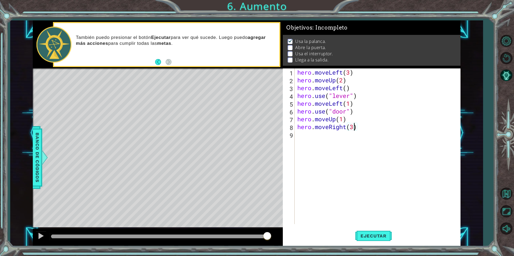
scroll to position [0, 2]
click at [387, 237] on span "Ejecutar" at bounding box center [373, 235] width 37 height 5
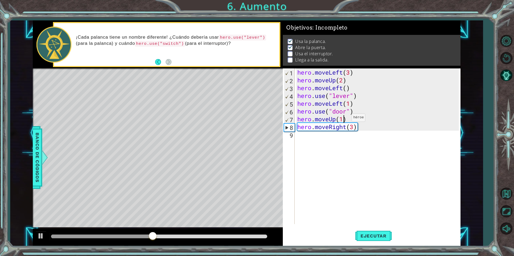
click at [343, 119] on div "hero . moveLeft ( 3 ) hero . moveUp ( 2 ) hero . moveLeft ( ) hero . use ( "lev…" at bounding box center [378, 154] width 165 height 171
type textarea "hero.moveUp(2)"
drag, startPoint x: 367, startPoint y: 233, endPoint x: 372, endPoint y: 227, distance: 7.8
click at [371, 227] on button "Ejecutar" at bounding box center [373, 236] width 37 height 18
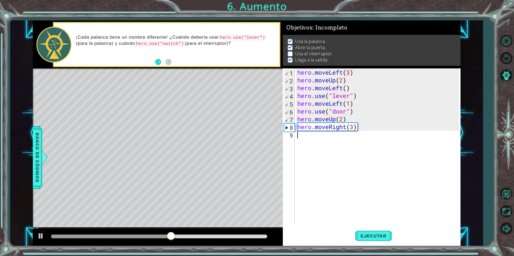
click at [297, 135] on div "hero . moveLeft ( 3 ) hero . moveUp ( 2 ) hero . moveLeft ( ) hero . use ( "lev…" at bounding box center [378, 154] width 165 height 171
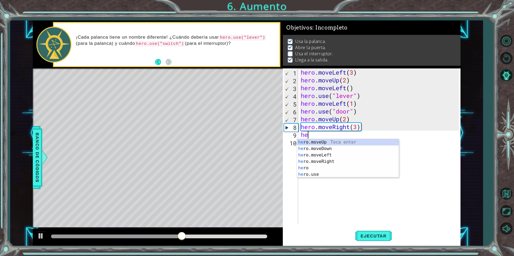
scroll to position [0, 0]
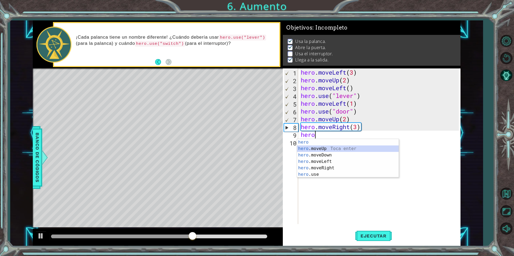
click at [302, 150] on div "hero Toca enter hero .moveUp Toca enter hero .moveDown Toca enter hero .moveLef…" at bounding box center [348, 165] width 102 height 52
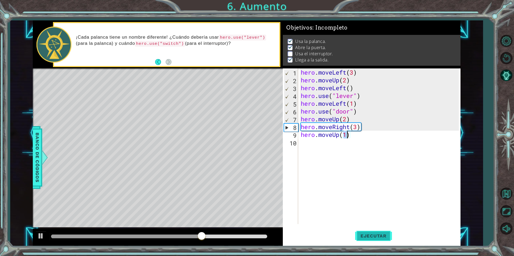
click at [376, 237] on span "Ejecutar" at bounding box center [373, 235] width 37 height 5
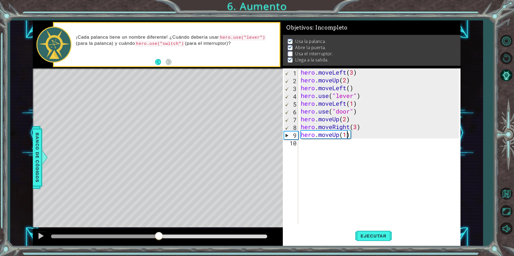
click at [159, 236] on div at bounding box center [159, 237] width 216 height 4
type textarea "hero.moveUp()"
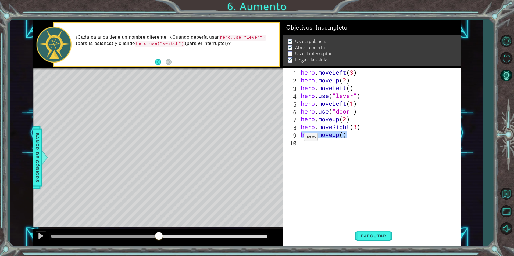
drag, startPoint x: 355, startPoint y: 136, endPoint x: 299, endPoint y: 138, distance: 55.4
click at [300, 138] on div "hero . moveLeft ( 3 ) hero . moveUp ( 2 ) hero . moveLeft ( ) hero . use ( "lev…" at bounding box center [379, 147] width 159 height 156
drag, startPoint x: 356, startPoint y: 127, endPoint x: 375, endPoint y: 133, distance: 20.4
click at [356, 127] on div "hero . moveLeft ( 3 ) hero . moveUp ( 2 ) hero . moveLeft ( ) hero . use ( "lev…" at bounding box center [381, 154] width 162 height 171
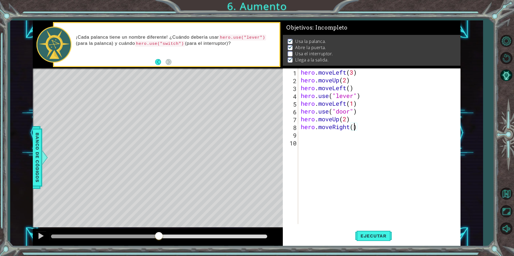
type textarea "hero.moveRight(2)"
click at [309, 136] on div "hero . moveLeft ( 3 ) hero . moveUp ( 2 ) hero . moveLeft ( ) hero . use ( "lev…" at bounding box center [381, 154] width 162 height 171
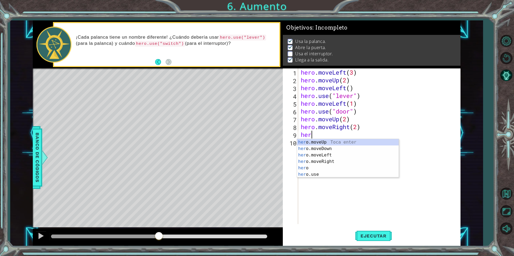
scroll to position [0, 0]
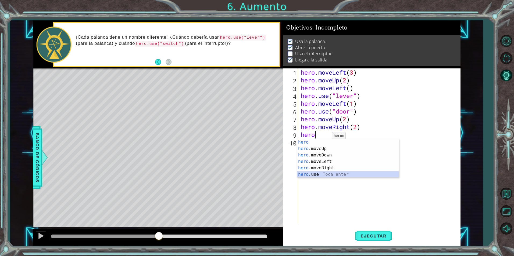
click at [312, 172] on div "hero Toca enter hero .moveUp Toca enter hero .moveDown Toca enter hero .moveLef…" at bounding box center [348, 165] width 102 height 52
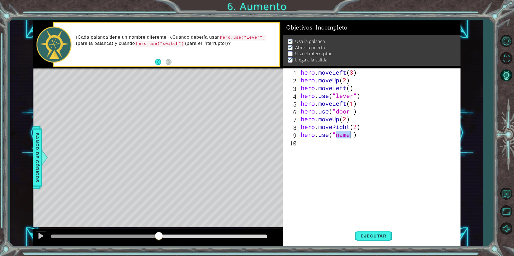
scroll to position [0, 2]
type textarea "hero.use("switch")"
click at [315, 147] on div "hero . moveLeft ( 3 ) hero . moveUp ( 2 ) hero . moveLeft ( ) hero . use ( "lev…" at bounding box center [381, 154] width 162 height 171
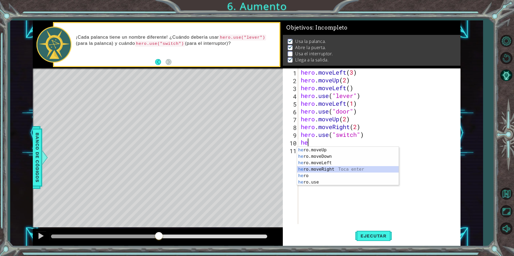
click at [319, 169] on div "he ro.moveUp Toca enter he ro.moveDown Toca enter he ro.moveLeft Toca enter he …" at bounding box center [348, 173] width 102 height 52
type textarea "hero.moveRight(1)"
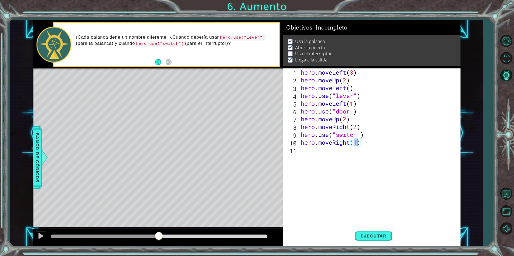
click at [347, 157] on div "hero . moveLeft ( 3 ) hero . moveUp ( 2 ) hero . moveLeft ( ) hero . use ( "lev…" at bounding box center [381, 154] width 162 height 171
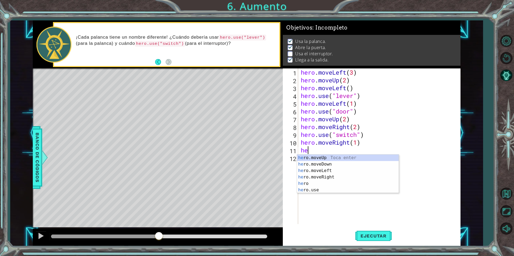
scroll to position [0, 0]
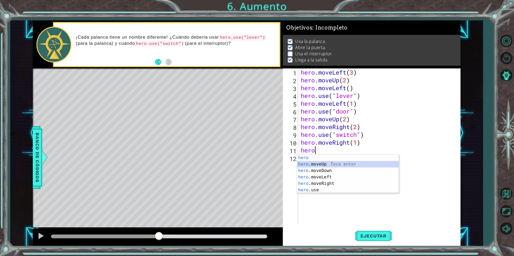
click at [314, 163] on div "hero Toca enter hero .moveUp Toca enter hero .moveDown Toca enter hero .moveLef…" at bounding box center [348, 181] width 102 height 52
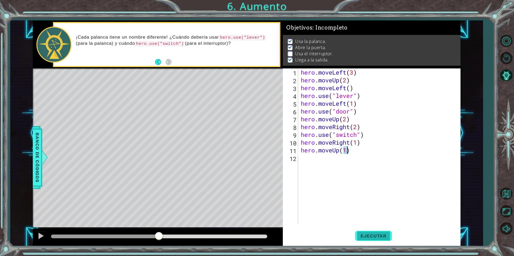
type textarea "hero.moveUp(1)"
click at [379, 233] on button "Ejecutar" at bounding box center [373, 236] width 37 height 18
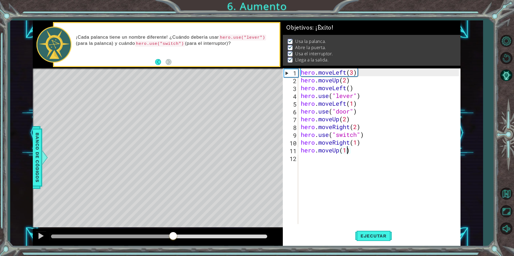
click at [174, 236] on div at bounding box center [159, 237] width 216 height 4
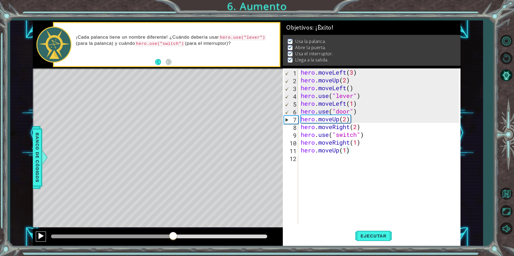
click at [39, 235] on div at bounding box center [40, 236] width 7 height 7
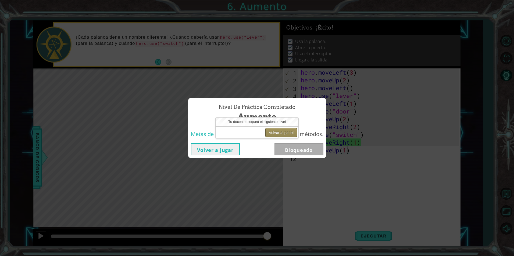
click at [281, 132] on button "Volver al panel" at bounding box center [281, 132] width 32 height 9
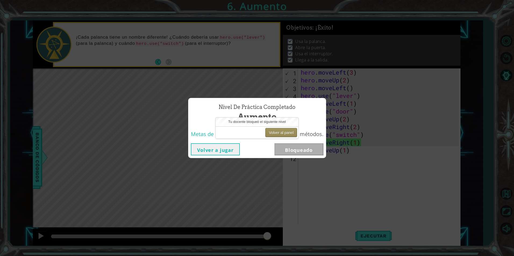
click at [281, 132] on button "Volver al panel" at bounding box center [281, 132] width 32 height 9
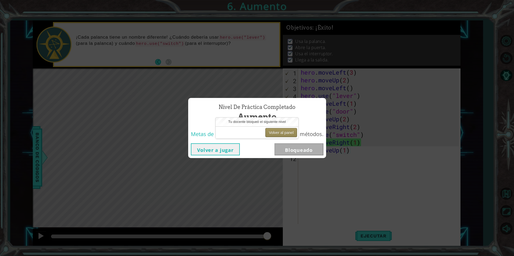
click at [281, 132] on button "Volver al panel" at bounding box center [281, 132] width 32 height 9
